Goal: Find contact information: Find contact information

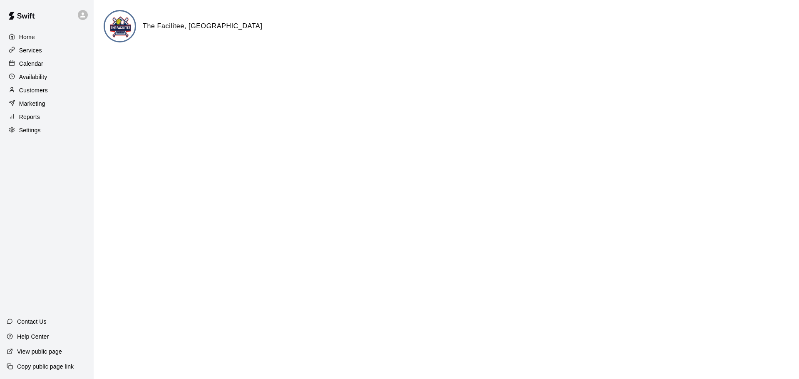
click at [25, 65] on p "Calendar" at bounding box center [31, 64] width 24 height 8
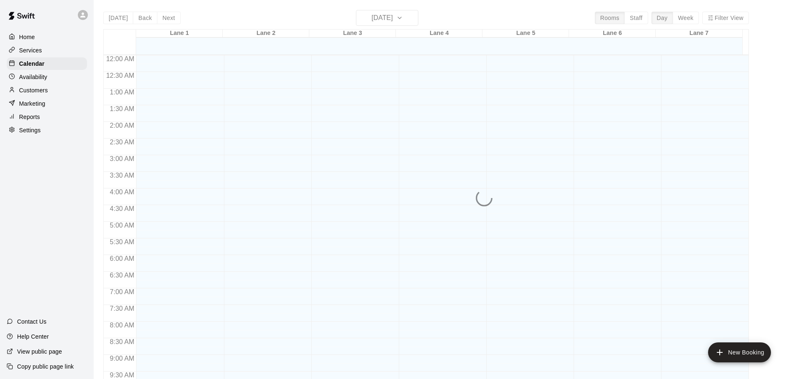
scroll to position [370, 0]
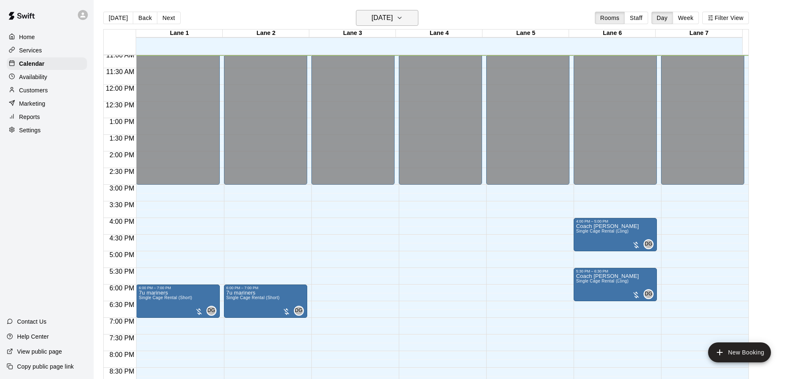
click at [415, 20] on button "[DATE]" at bounding box center [387, 18] width 62 height 16
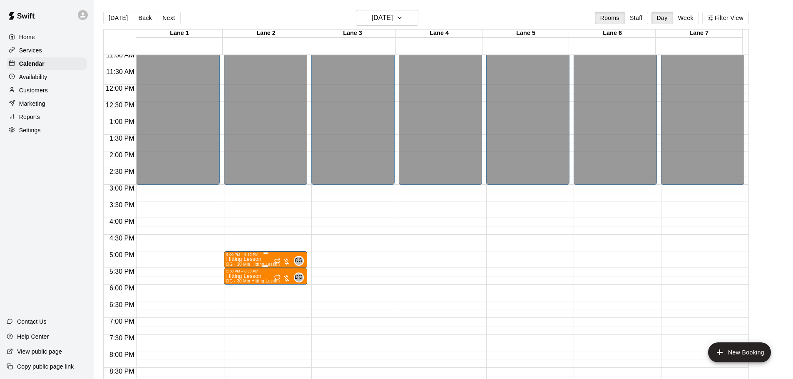
click at [249, 259] on p "Hitting Lesson" at bounding box center [254, 259] width 54 height 0
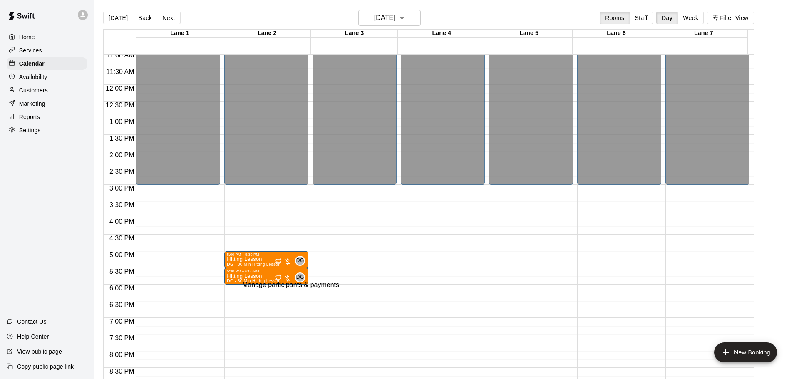
drag, startPoint x: 387, startPoint y: 277, endPoint x: 332, endPoint y: 275, distance: 55.0
copy span "[EMAIL_ADDRESS][DOMAIN_NAME]"
drag, startPoint x: 429, startPoint y: 153, endPoint x: 435, endPoint y: 147, distance: 8.0
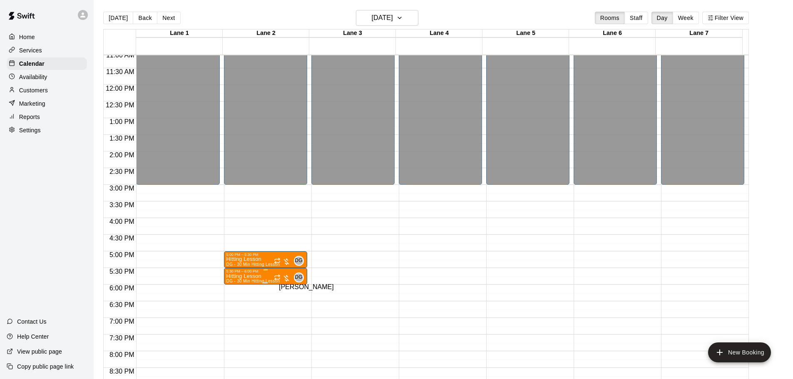
click at [296, 279] on span "DG" at bounding box center [299, 278] width 8 height 8
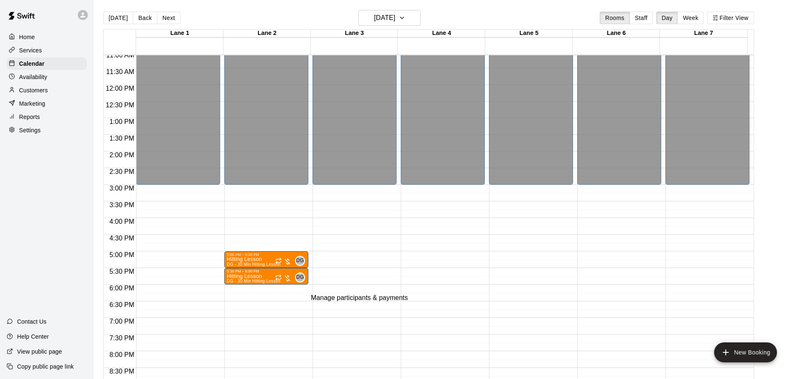
drag, startPoint x: 407, startPoint y: 276, endPoint x: 331, endPoint y: 277, distance: 75.4
copy span "[PERSON_NAME][EMAIL_ADDRESS][DOMAIN_NAME]"
